Goal: Information Seeking & Learning: Learn about a topic

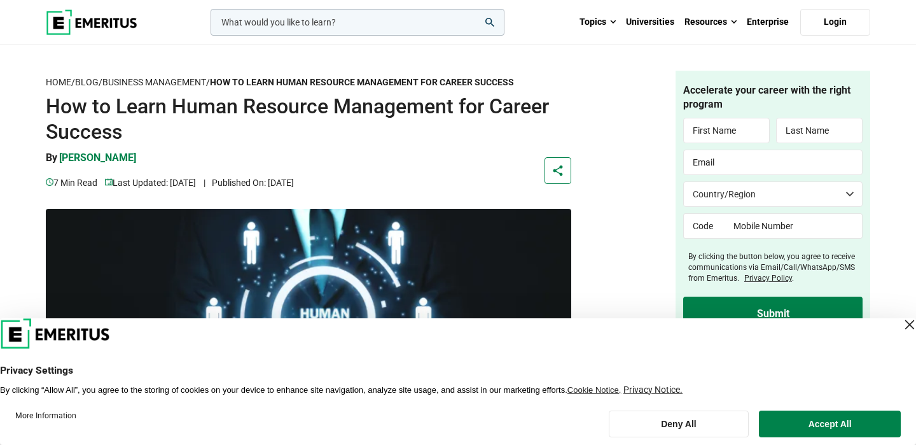
click at [352, 352] on header "Privacy Settings By clicking “Allow All”, you agree to the storing of cookies o…" at bounding box center [458, 356] width 916 height 77
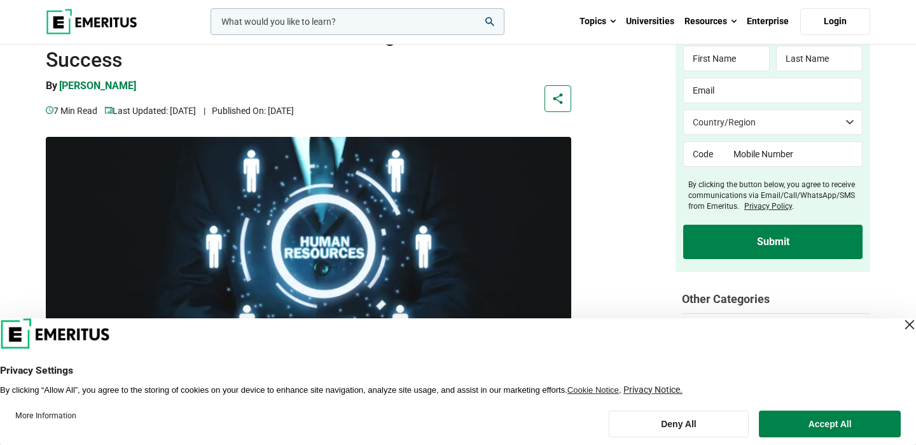
click at [532, 258] on img at bounding box center [308, 274] width 525 height 275
click at [901, 323] on div "Close Layer" at bounding box center [910, 325] width 18 height 18
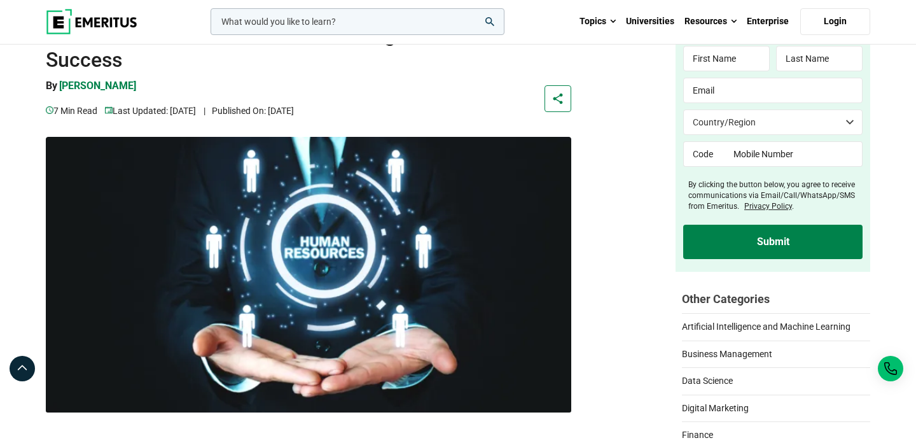
click at [462, 307] on img at bounding box center [308, 274] width 525 height 275
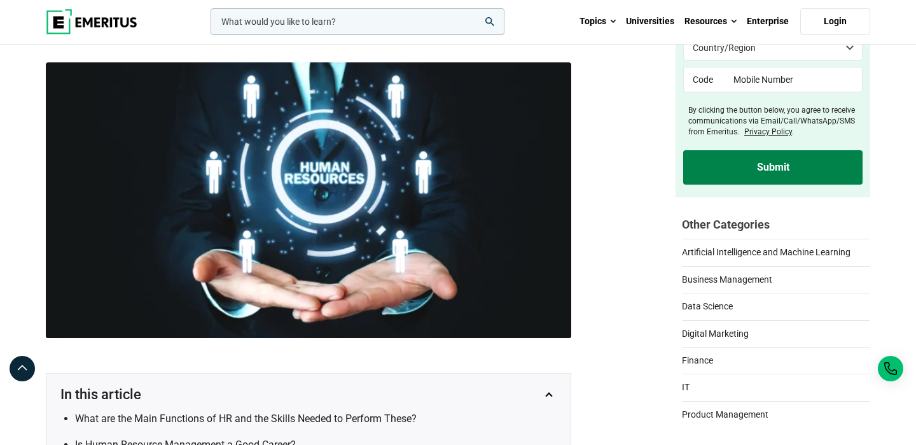
scroll to position [160, 0]
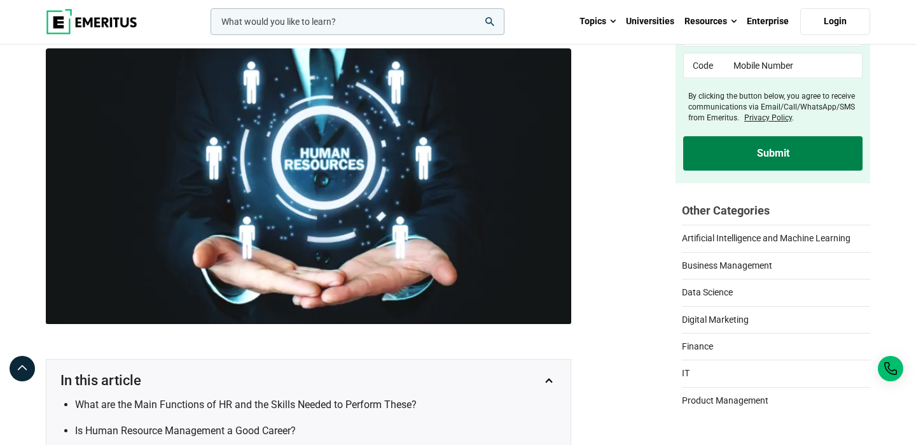
click at [383, 269] on img at bounding box center [308, 185] width 525 height 275
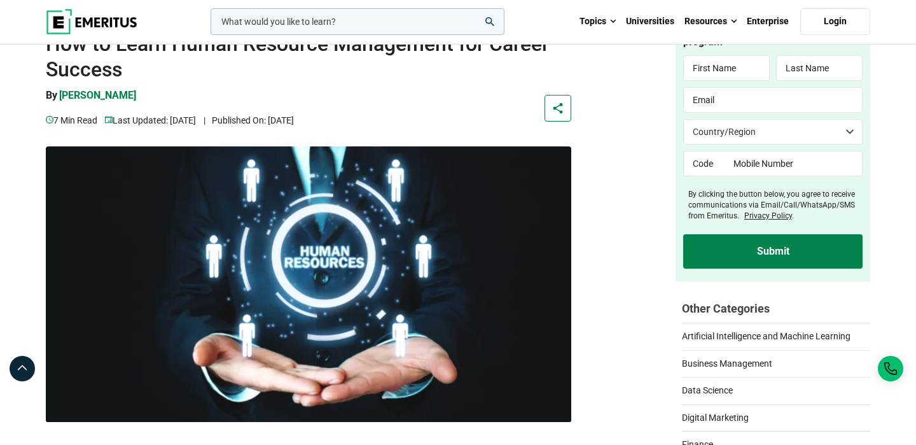
click at [511, 288] on img at bounding box center [308, 283] width 525 height 275
